Goal: Task Accomplishment & Management: Manage account settings

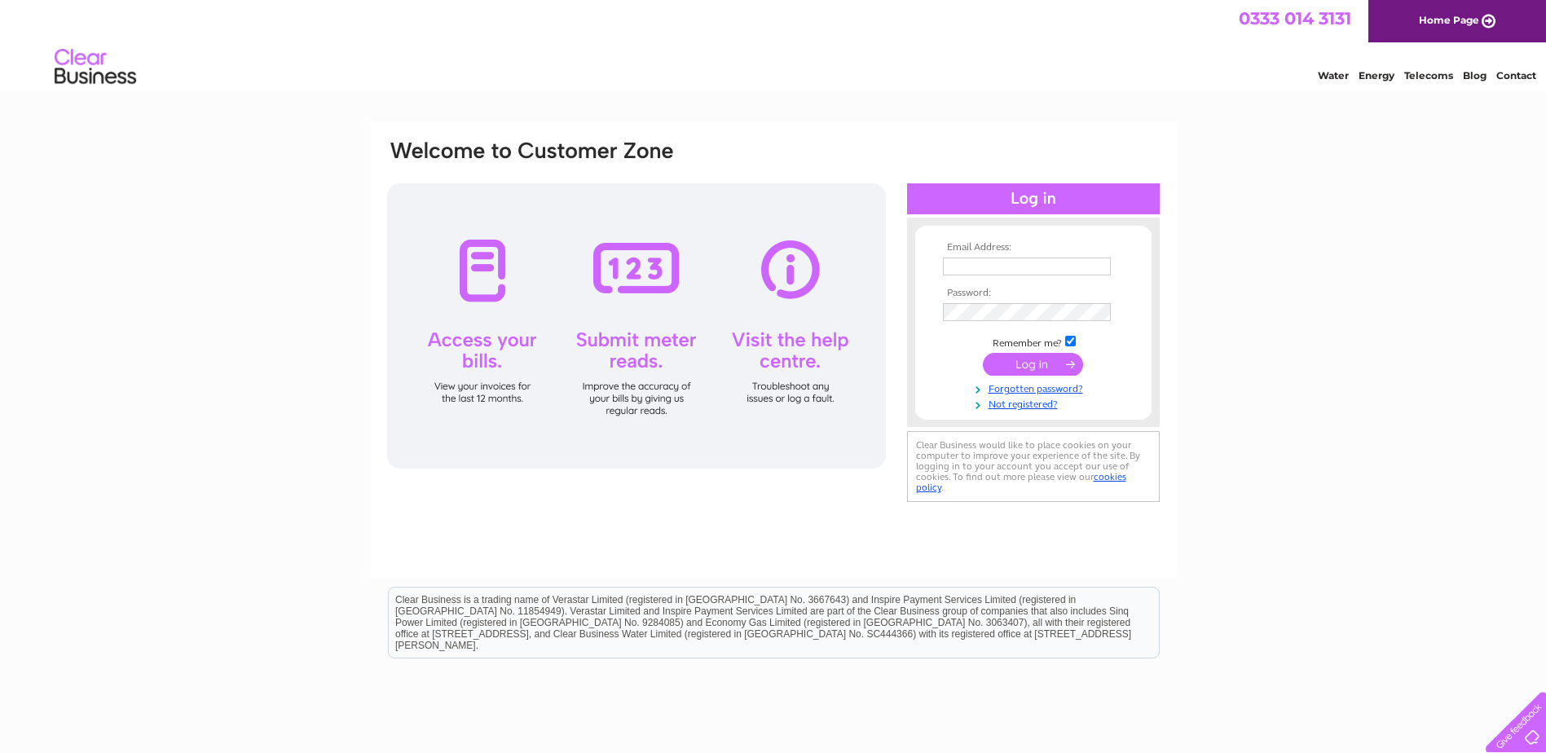
type input "[EMAIL_ADDRESS][DOMAIN_NAME]"
click at [1038, 361] on input "submit" at bounding box center [1033, 364] width 100 height 23
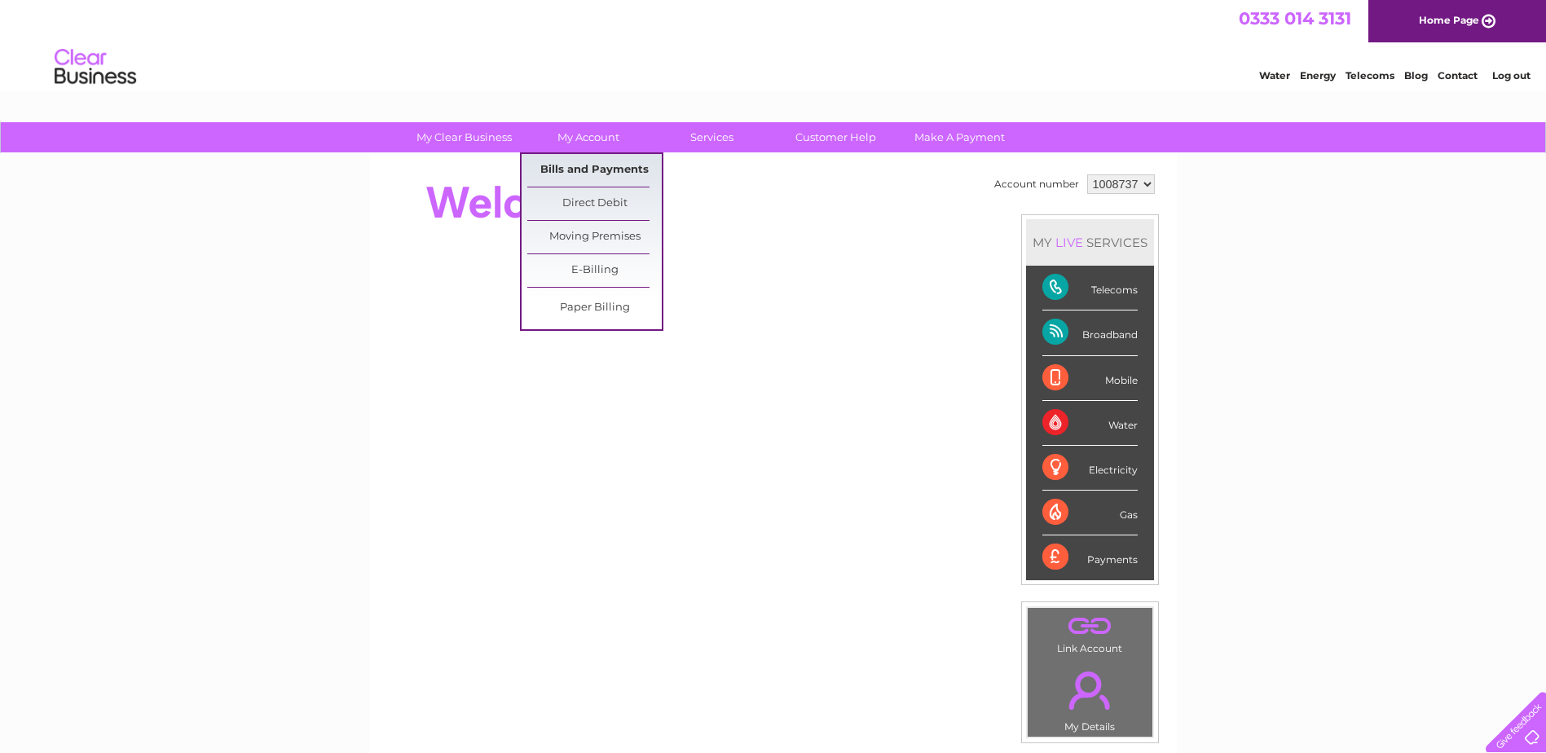
click at [593, 165] on link "Bills and Payments" at bounding box center [594, 170] width 134 height 33
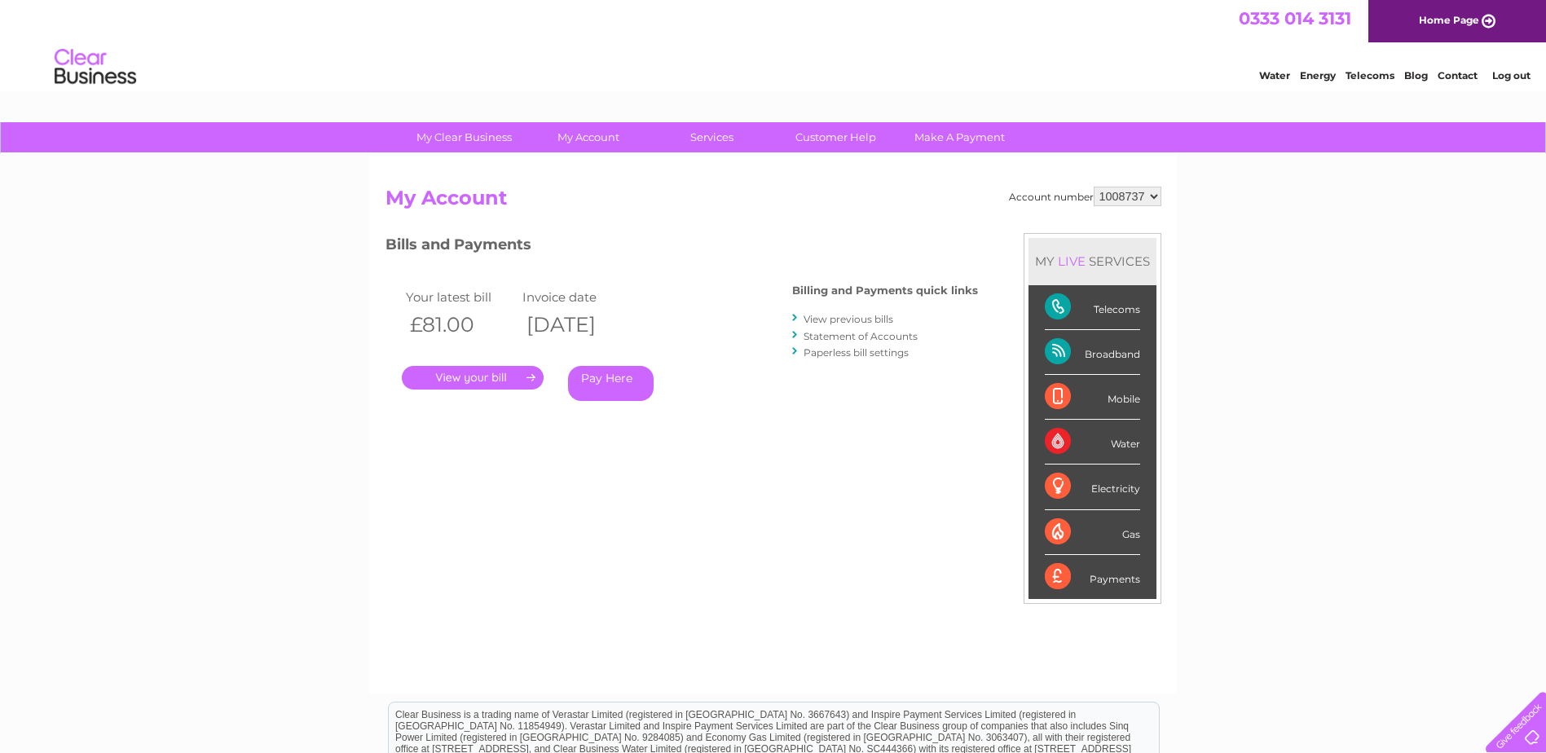
click at [483, 373] on link "." at bounding box center [473, 378] width 142 height 24
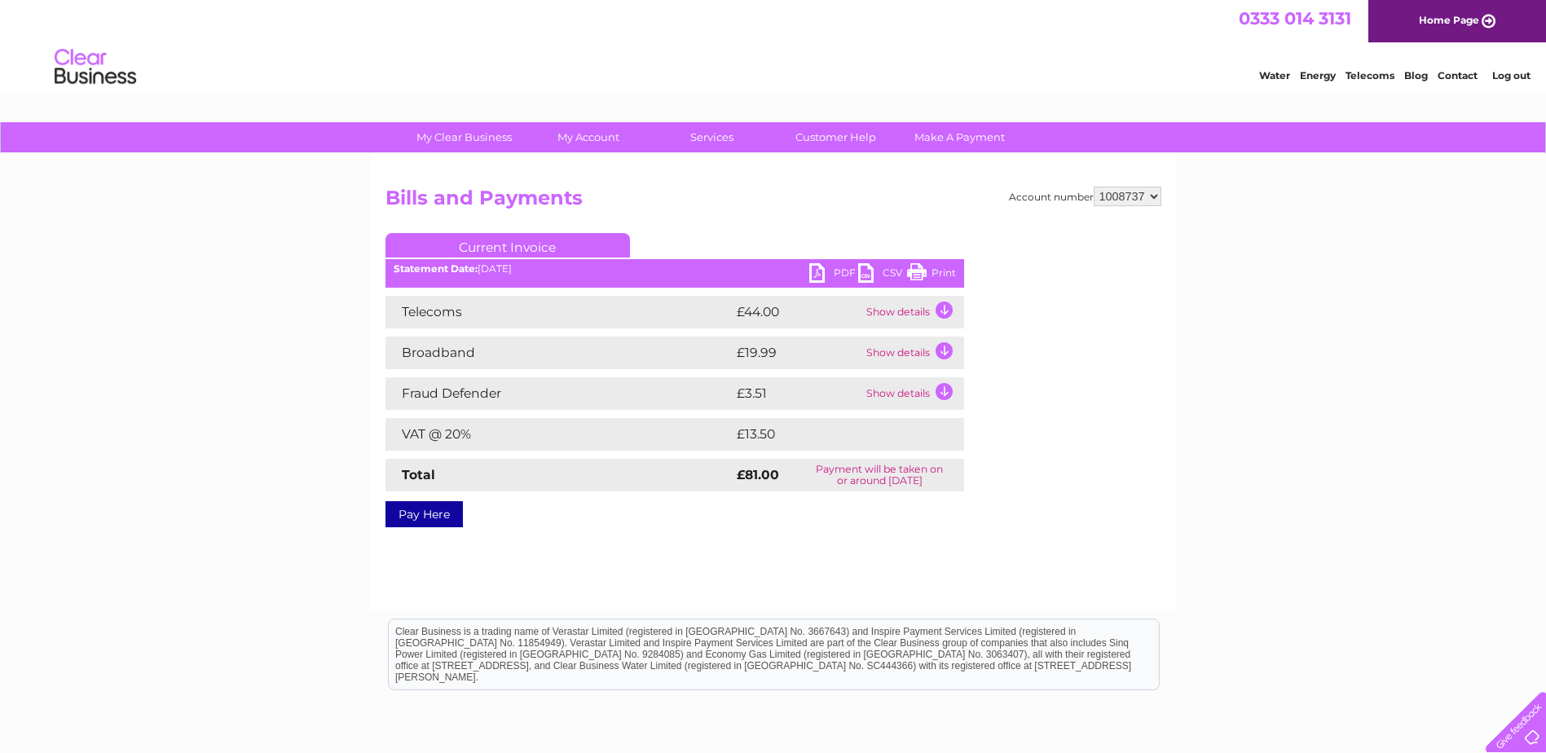
click at [941, 303] on td "Show details" at bounding box center [913, 312] width 102 height 33
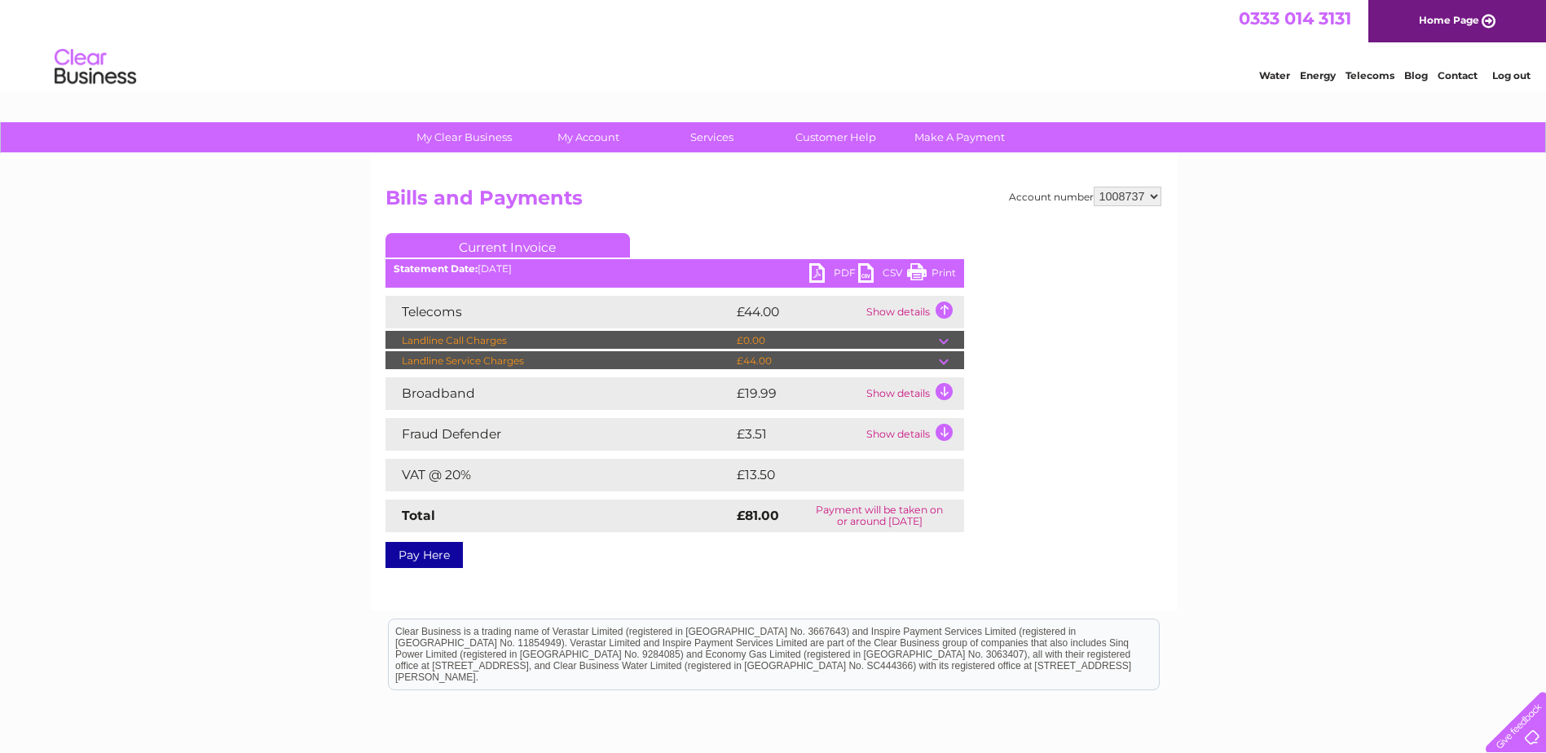
click at [944, 396] on td "Show details" at bounding box center [913, 393] width 102 height 33
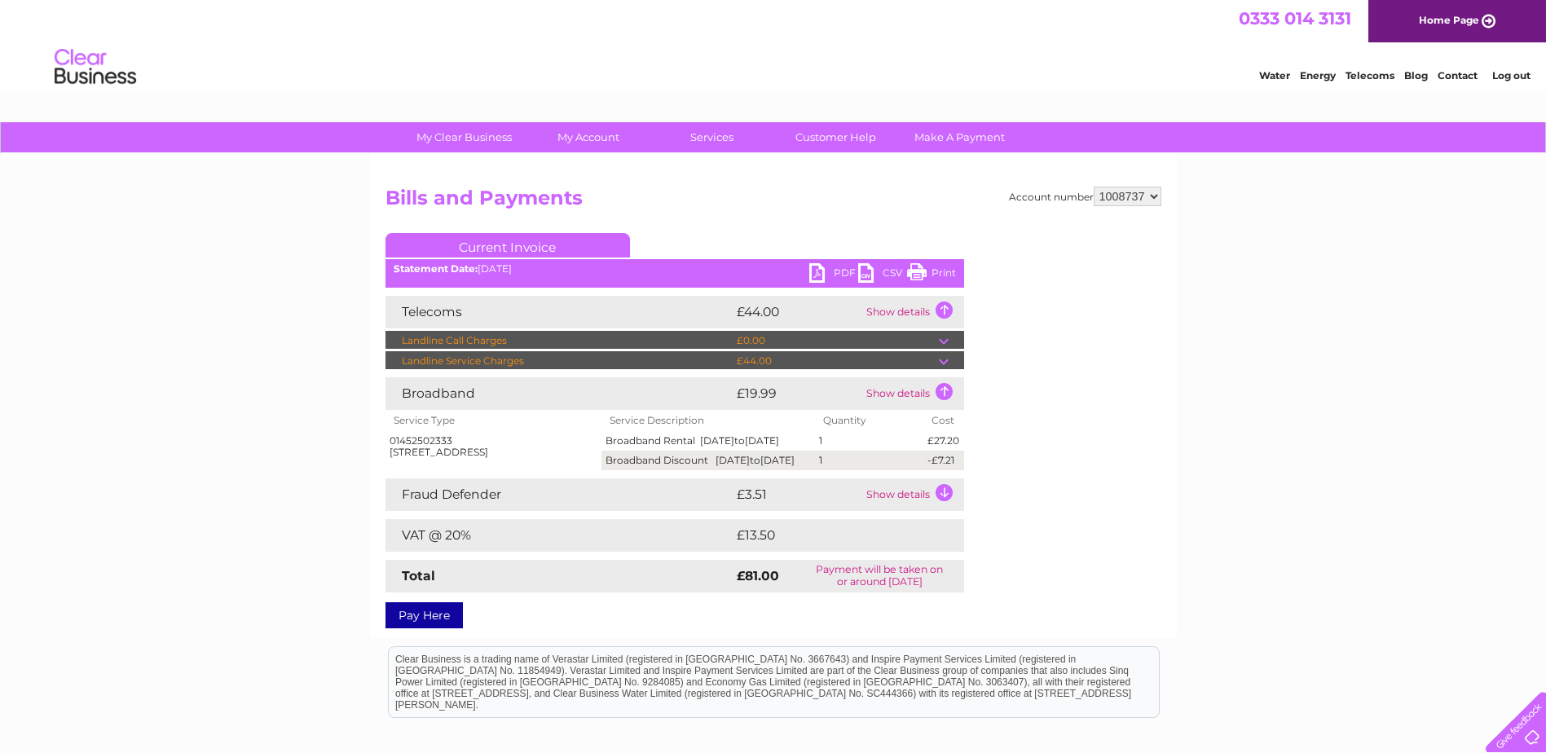
click at [943, 509] on td "Show details" at bounding box center [913, 494] width 102 height 33
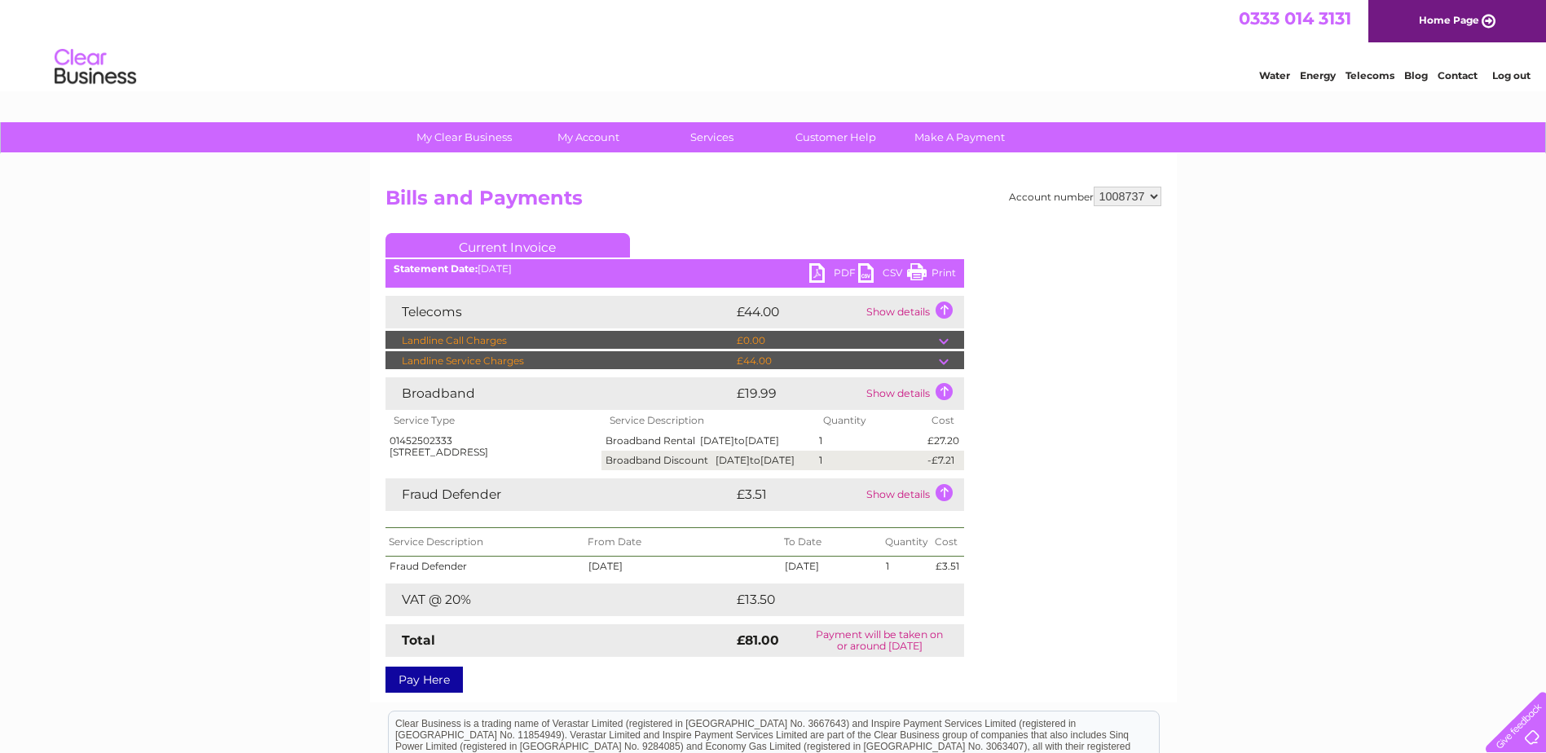
click at [810, 271] on link "PDF" at bounding box center [833, 275] width 49 height 24
click at [840, 268] on link "PDF" at bounding box center [833, 275] width 49 height 24
